Goal: Information Seeking & Learning: Learn about a topic

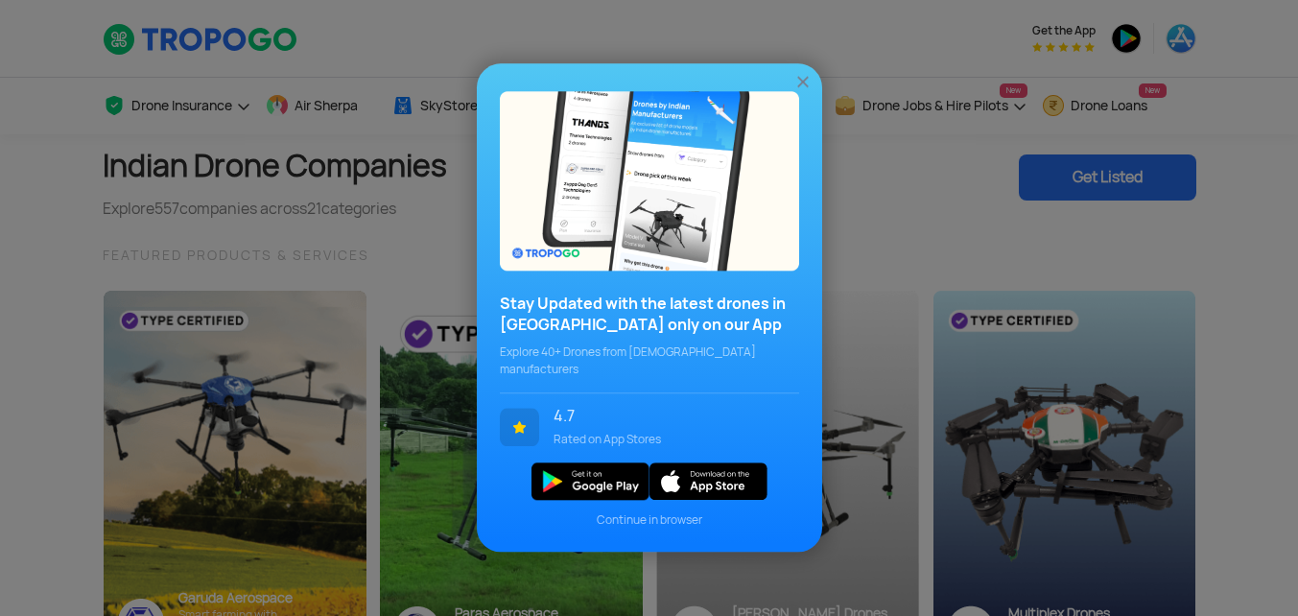
click at [810, 84] on img at bounding box center [803, 82] width 19 height 19
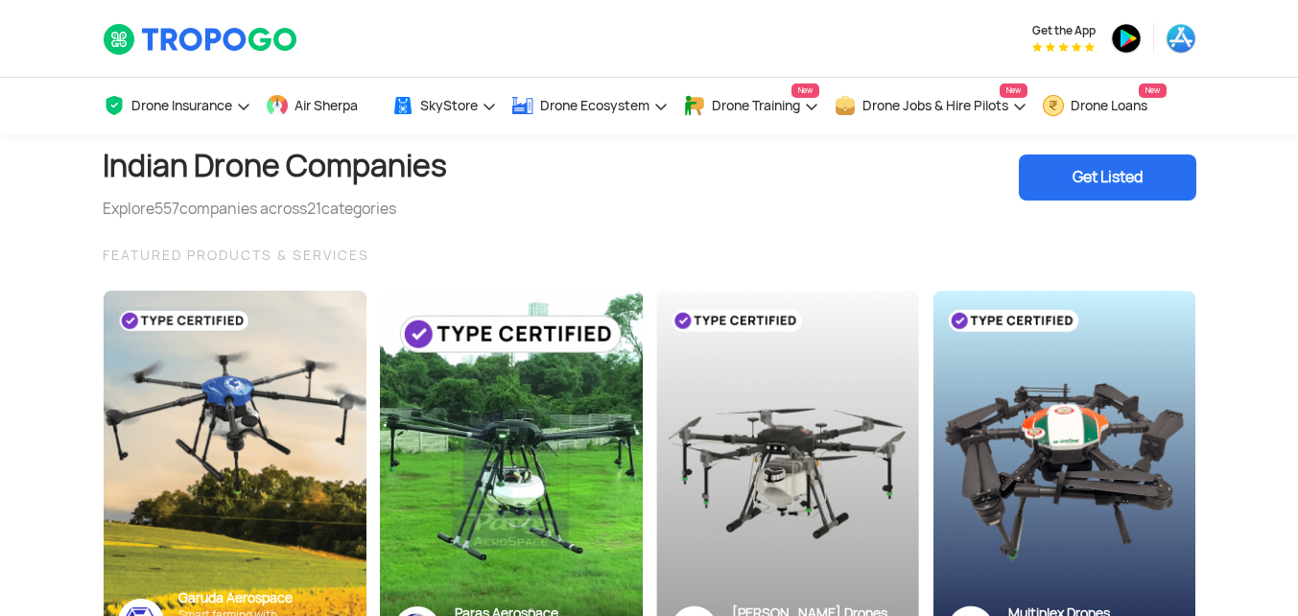
click at [481, 173] on div "Indian Drone Companies Explore 557 companies across 21 categories Get Listed" at bounding box center [650, 177] width 1094 height 86
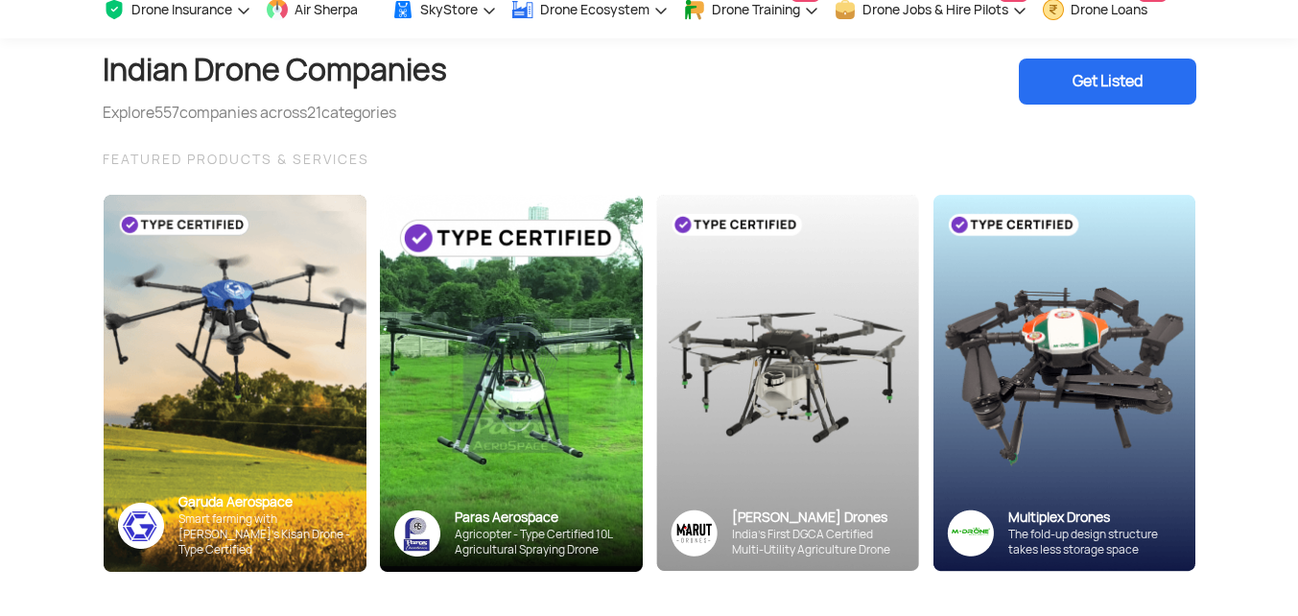
click at [562, 154] on div "FEATURED PRODUCTS & SERVICES" at bounding box center [650, 159] width 1094 height 23
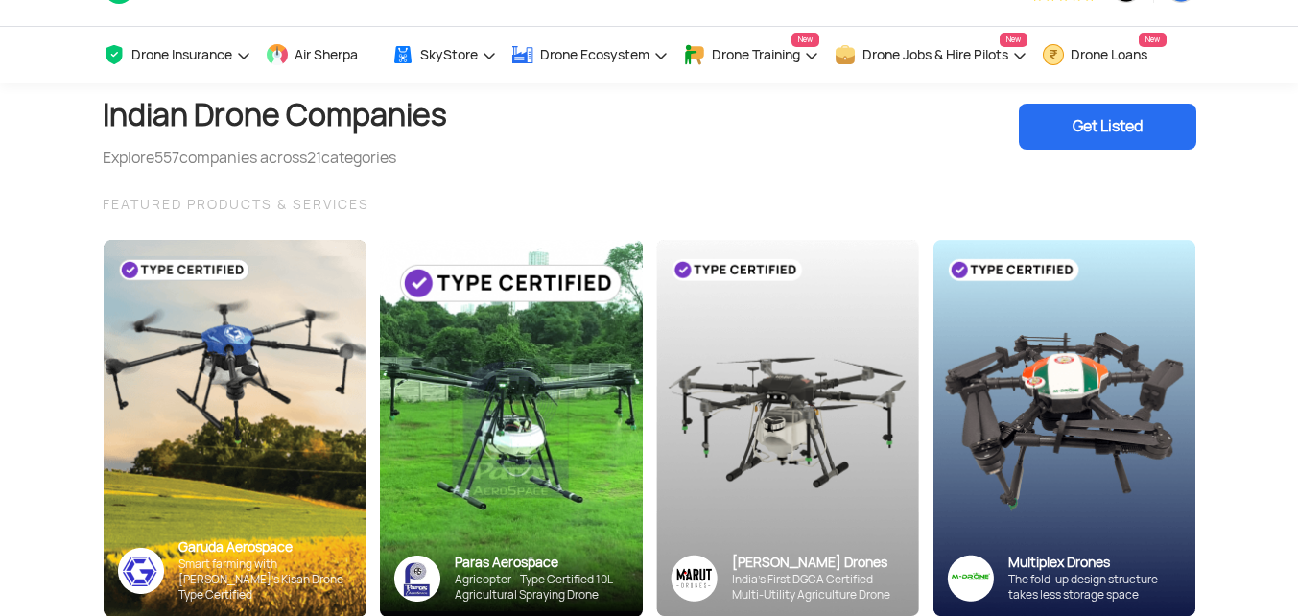
scroll to position [0, 0]
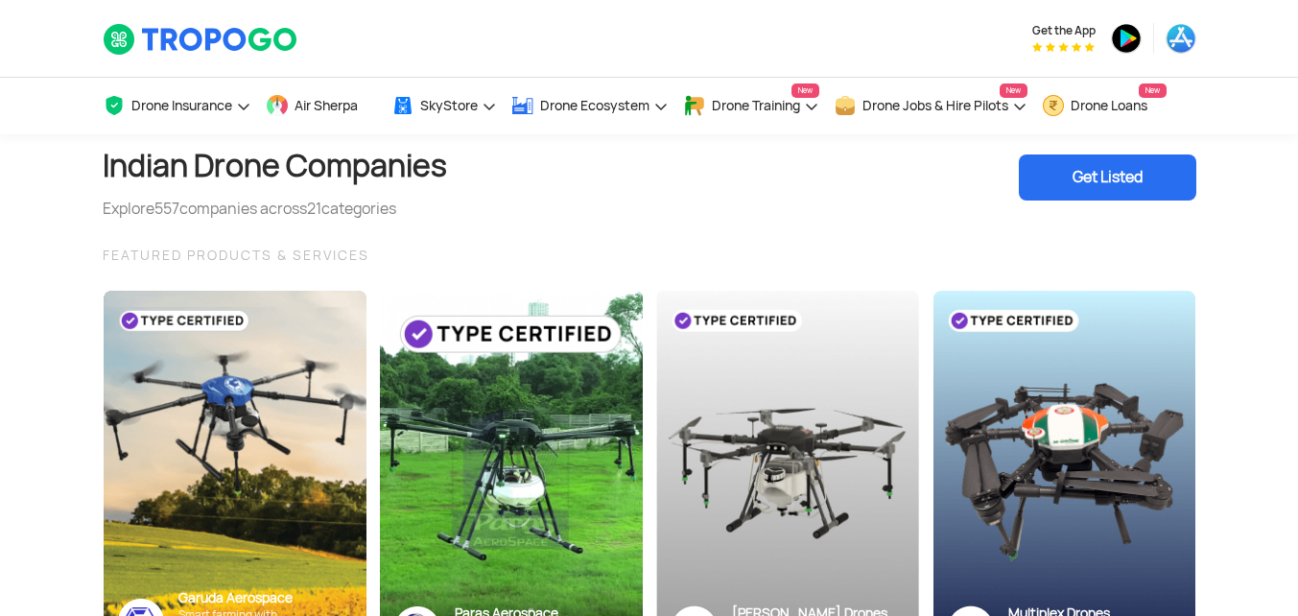
click at [526, 221] on div "Indian Drone Companies Explore 557 companies across 21 categories Get Listed FE…" at bounding box center [649, 435] width 1123 height 602
click at [622, 255] on div "FEATURED PRODUCTS & SERVICES" at bounding box center [650, 255] width 1094 height 23
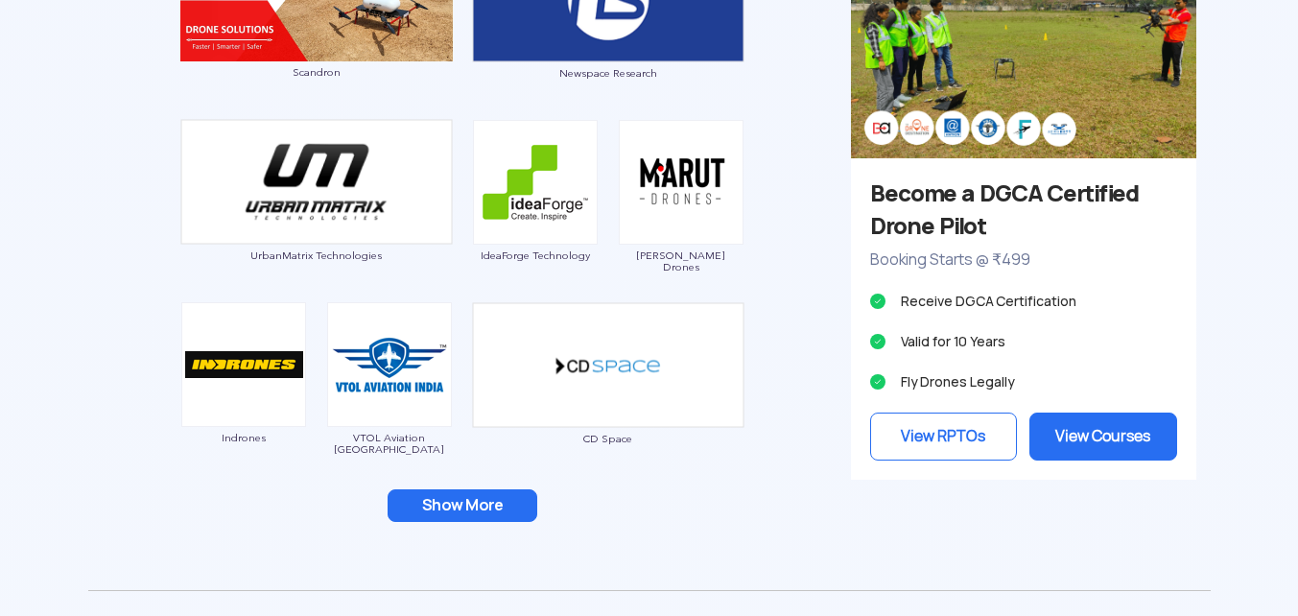
scroll to position [1823, 0]
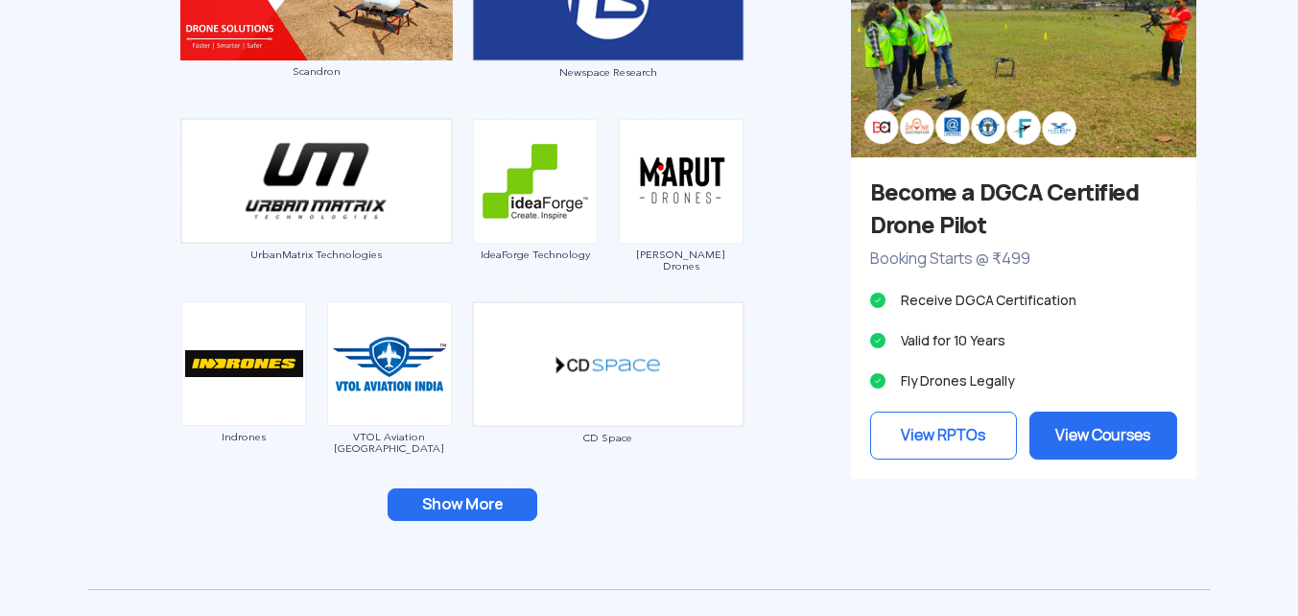
click at [433, 500] on button "Show More" at bounding box center [463, 504] width 150 height 33
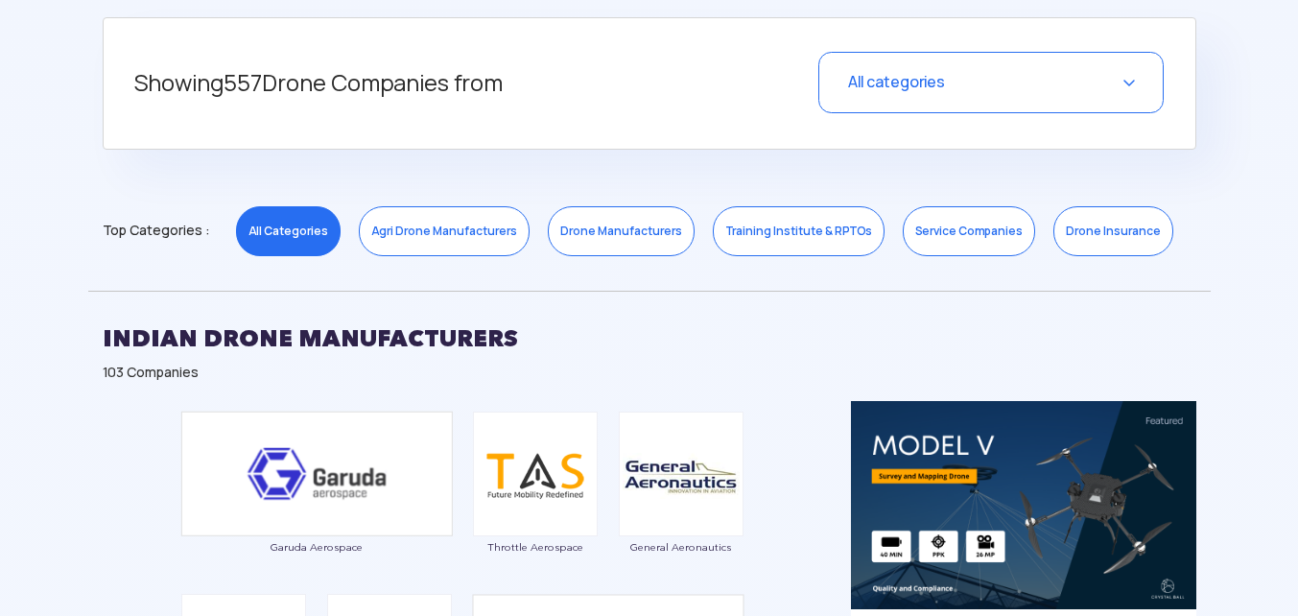
scroll to position [768, 0]
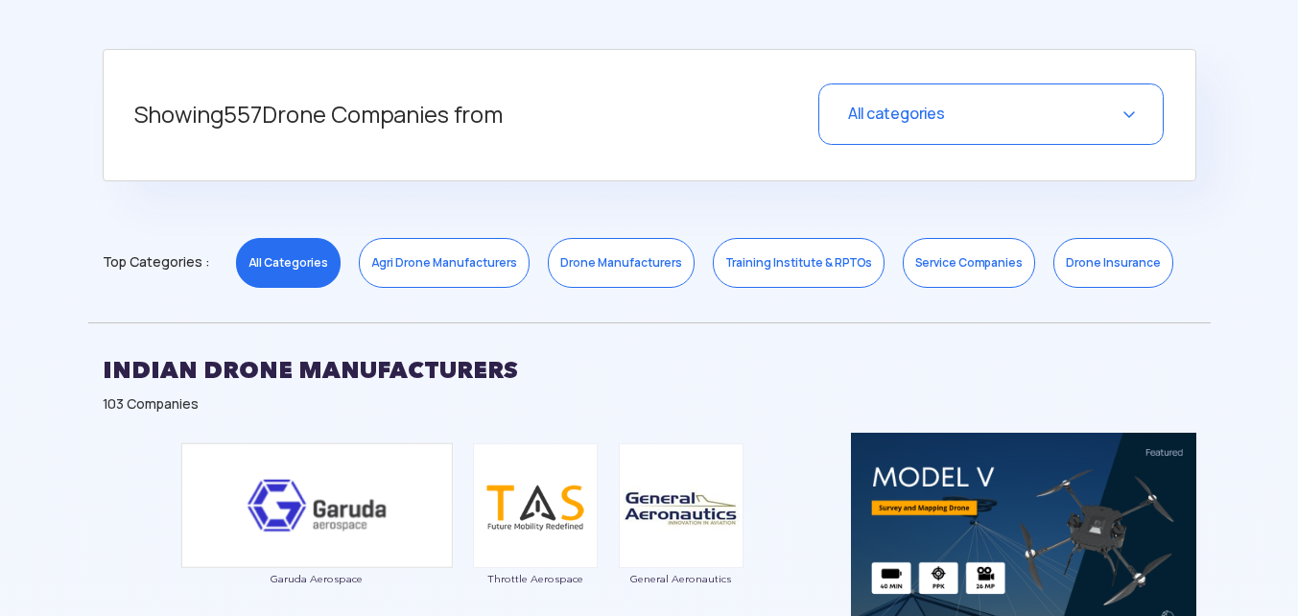
click at [556, 386] on h2 "INDIAN DRONE MANUFACTURERS" at bounding box center [650, 370] width 1094 height 48
drag, startPoint x: 676, startPoint y: 369, endPoint x: 689, endPoint y: 371, distance: 12.6
click at [677, 371] on h2 "INDIAN DRONE MANUFACTURERS" at bounding box center [650, 370] width 1094 height 48
click at [528, 385] on h2 "INDIAN DRONE MANUFACTURERS" at bounding box center [650, 370] width 1094 height 48
click at [537, 369] on h2 "INDIAN DRONE MANUFACTURERS" at bounding box center [650, 370] width 1094 height 48
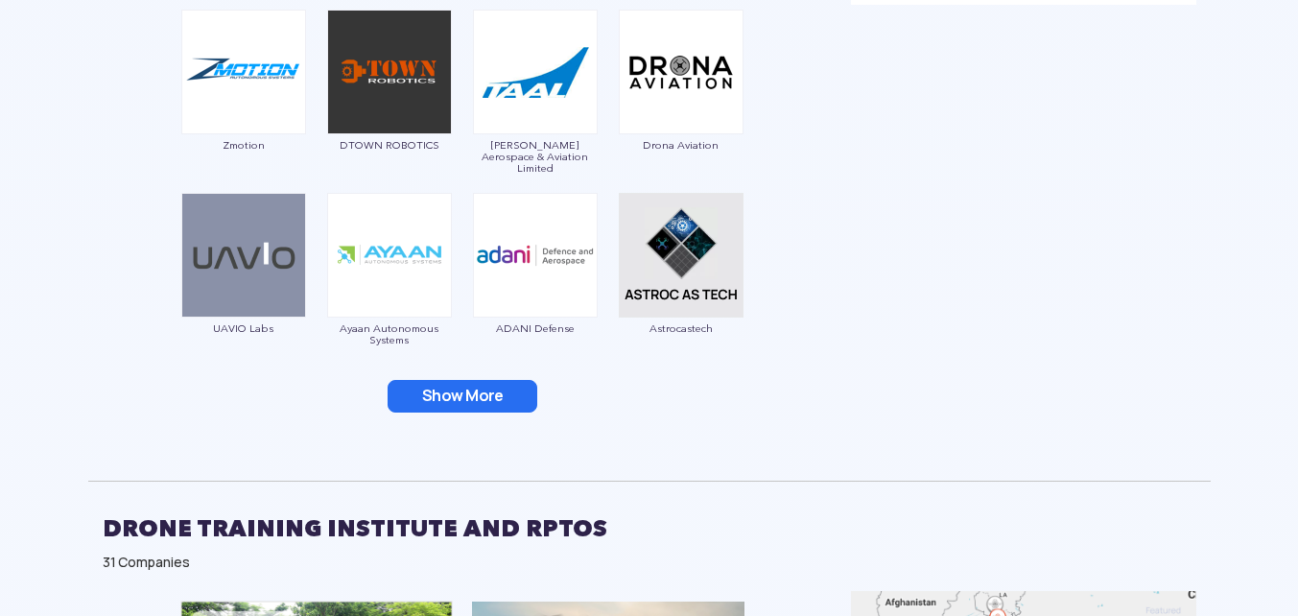
scroll to position [2303, 0]
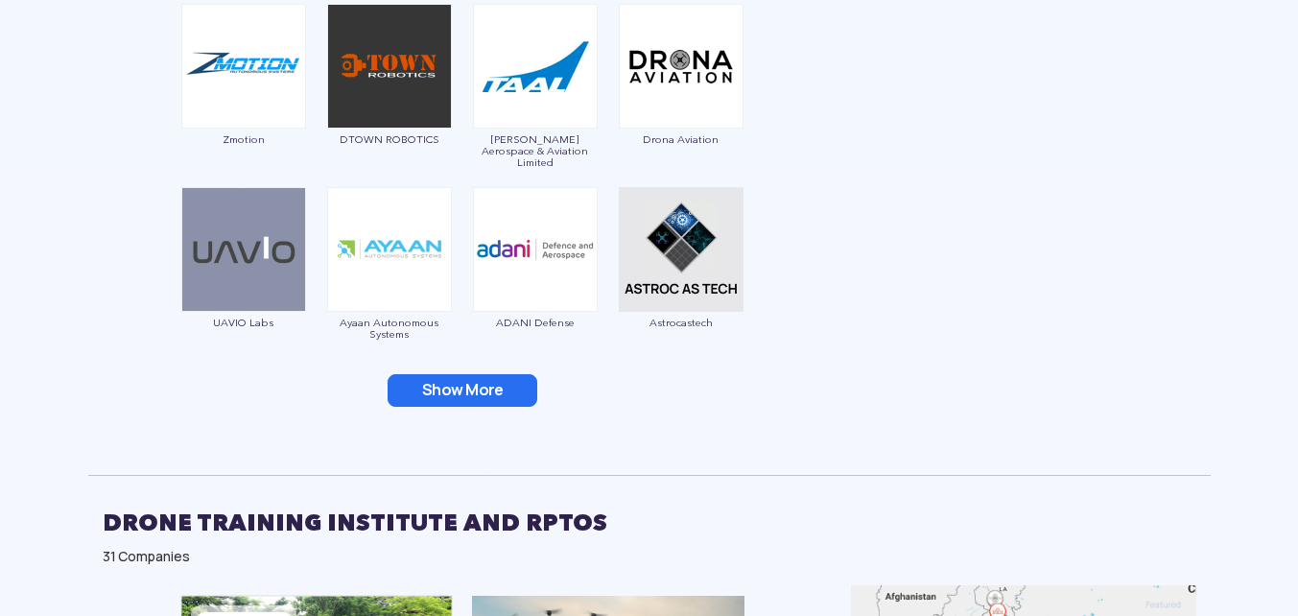
click at [470, 391] on button "Show More" at bounding box center [463, 390] width 150 height 33
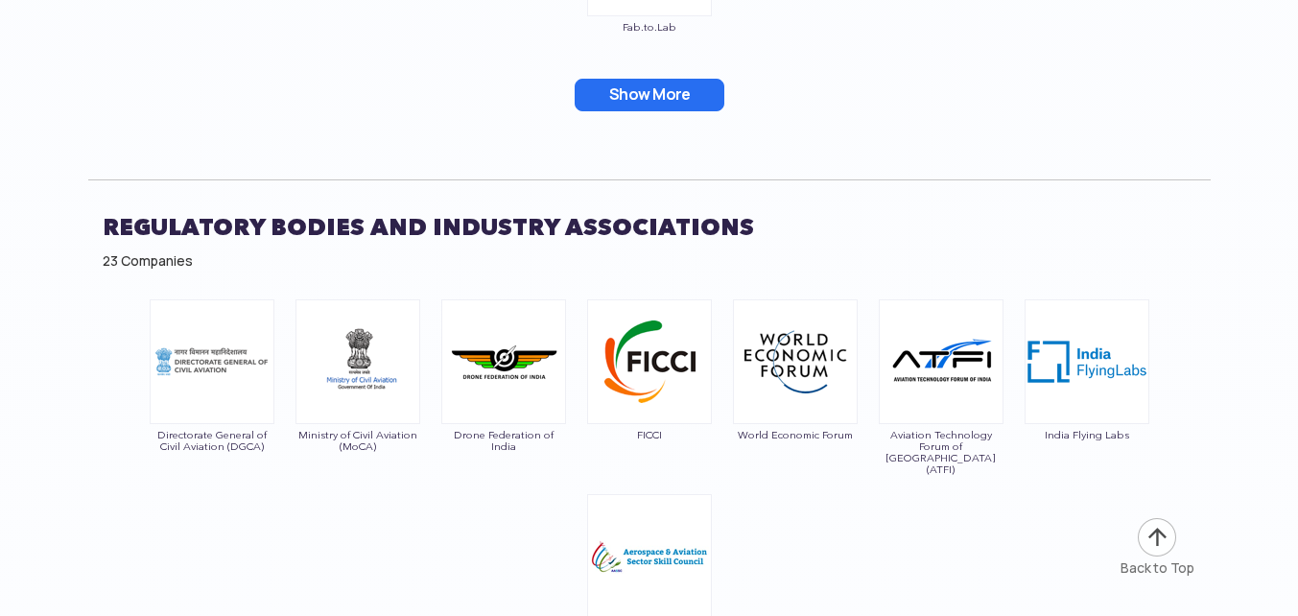
scroll to position [10075, 0]
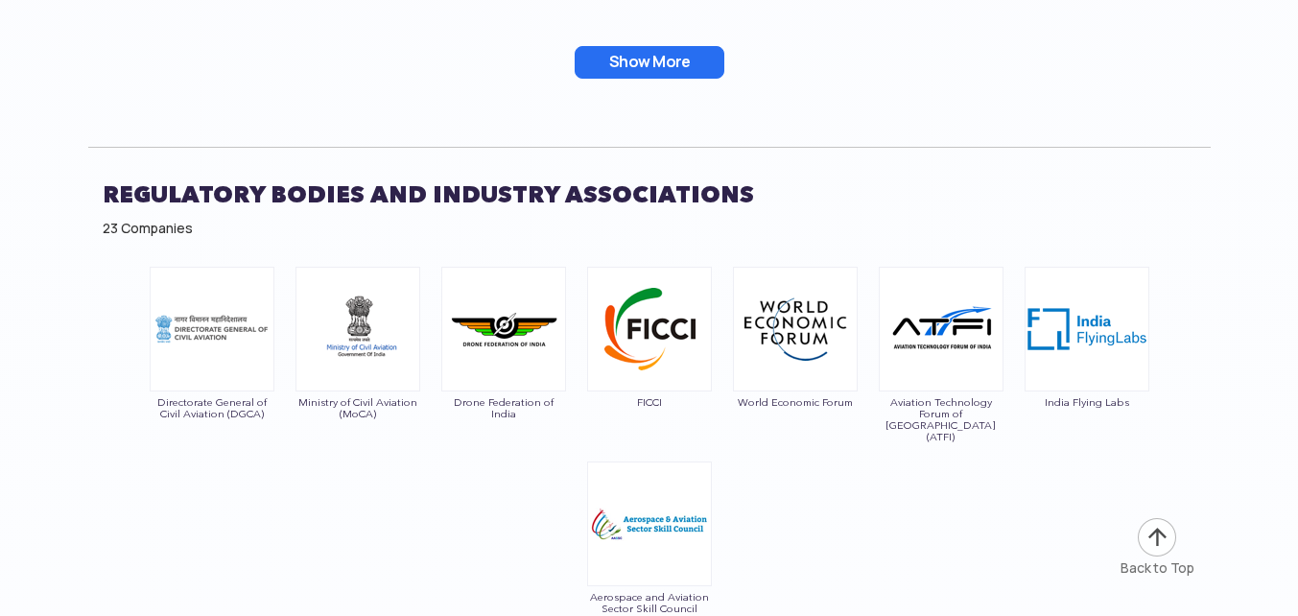
click at [285, 440] on div "Directorate General of Civil Aviation (DGCA) Ministry of Civil Aviation (MoCA) …" at bounding box center [649, 486] width 1123 height 458
click at [269, 494] on div "Directorate General of Civil Aviation (DGCA) Ministry of Civil Aviation (MoCA) …" at bounding box center [649, 486] width 1123 height 458
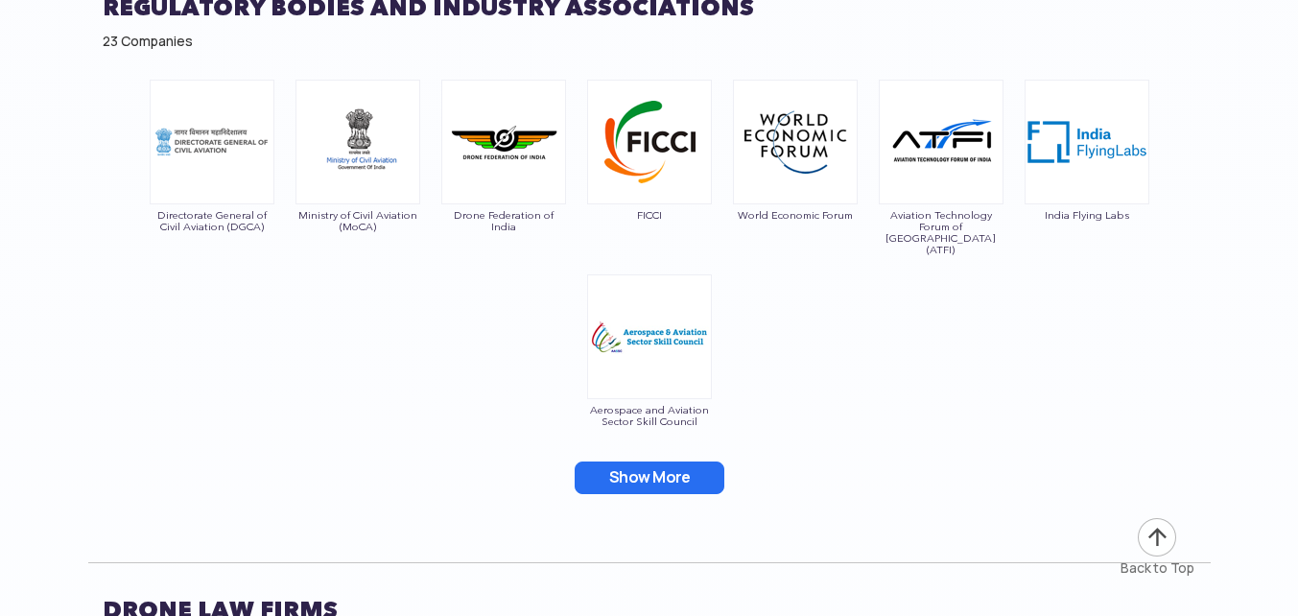
scroll to position [10267, 0]
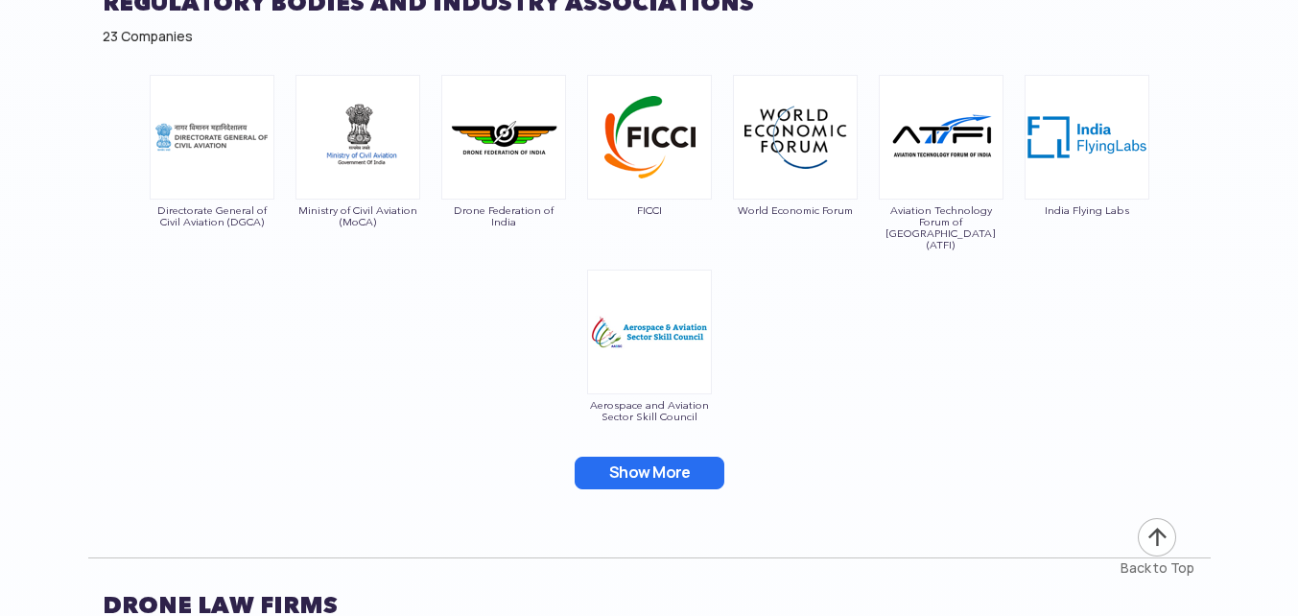
click at [633, 457] on button "Show More" at bounding box center [650, 473] width 150 height 33
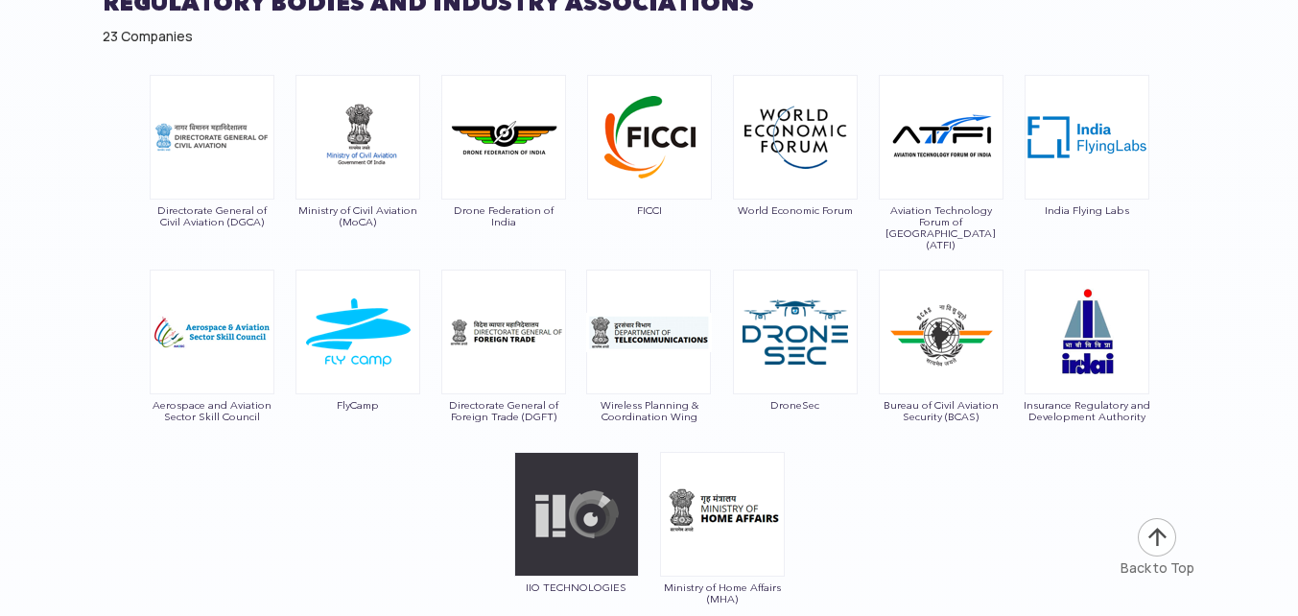
scroll to position [10171, 0]
